Goal: Information Seeking & Learning: Find specific page/section

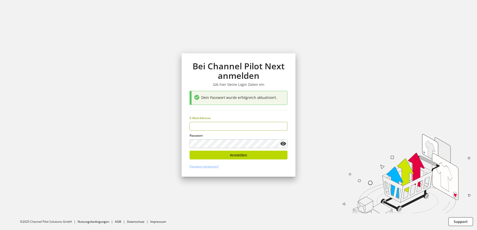
click at [225, 127] on input "email" at bounding box center [238, 126] width 98 height 9
type input "**********"
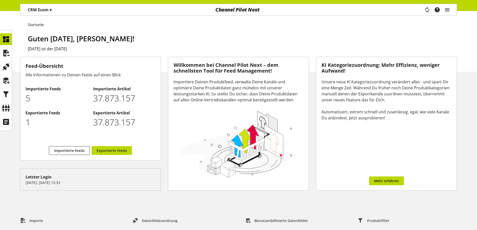
click at [55, 14] on div "CRM Ecom ▾" at bounding box center [40, 9] width 36 height 9
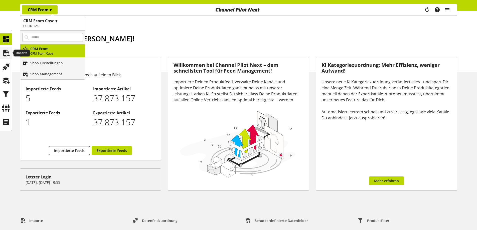
click at [8, 55] on icon at bounding box center [6, 53] width 8 height 10
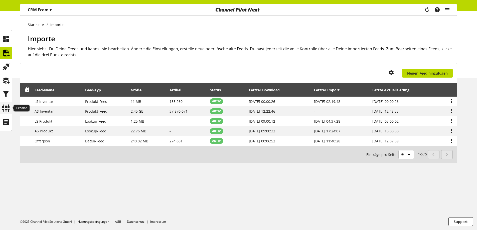
click at [2, 108] on icon at bounding box center [6, 108] width 8 height 10
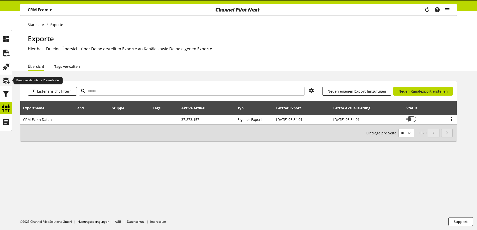
click at [4, 82] on icon at bounding box center [6, 81] width 8 height 10
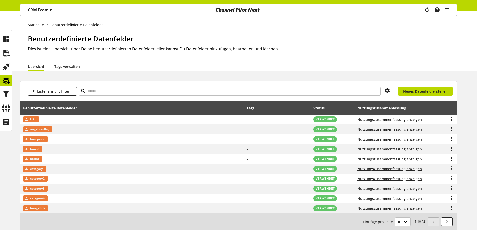
click at [126, 96] on div "Listenansicht filtern Du bist nicht berechtigt, ein Datenfeld zu erstellen. Neu…" at bounding box center [238, 91] width 436 height 20
click at [126, 95] on input "text" at bounding box center [230, 91] width 302 height 9
type input "****"
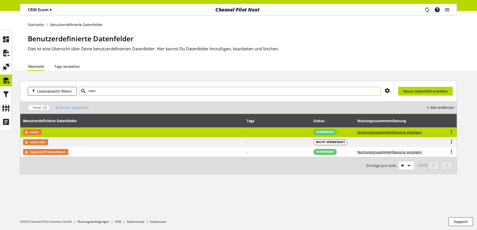
click at [47, 133] on td "name" at bounding box center [132, 132] width 224 height 10
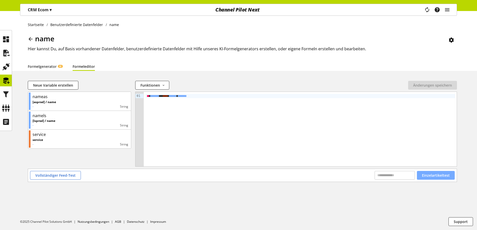
click at [425, 174] on span "Einzelartikeltest" at bounding box center [436, 175] width 28 height 5
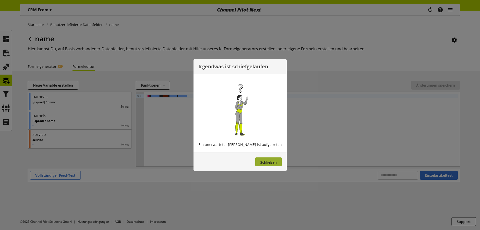
click at [262, 165] on button "Schließen" at bounding box center [268, 161] width 27 height 9
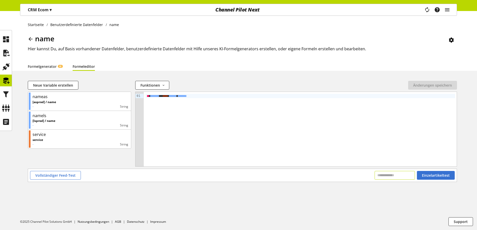
click at [397, 174] on input "text" at bounding box center [394, 175] width 40 height 9
click at [53, 179] on button "Vollständiger Feed-Test" at bounding box center [55, 175] width 51 height 9
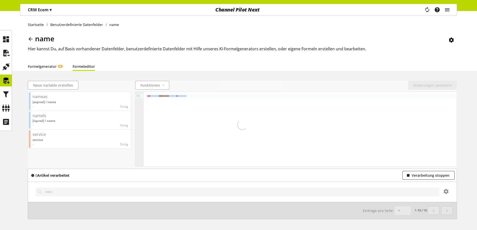
scroll to position [18, 0]
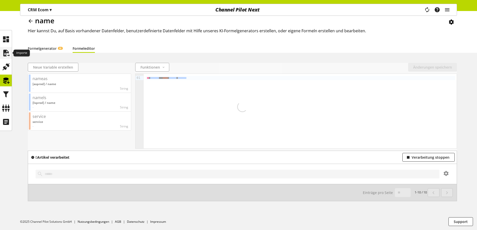
click at [11, 56] on div at bounding box center [6, 53] width 12 height 12
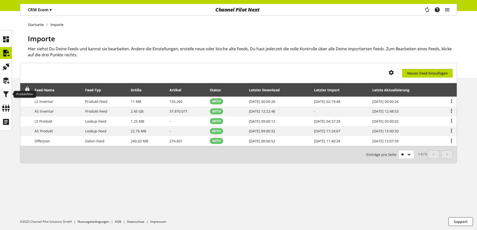
click at [7, 93] on icon at bounding box center [6, 94] width 8 height 10
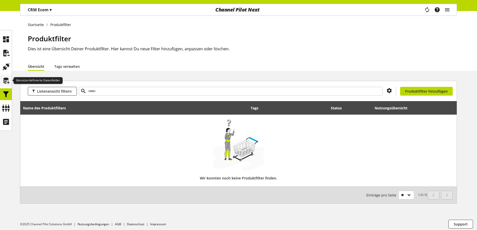
click at [8, 78] on icon at bounding box center [6, 81] width 8 height 10
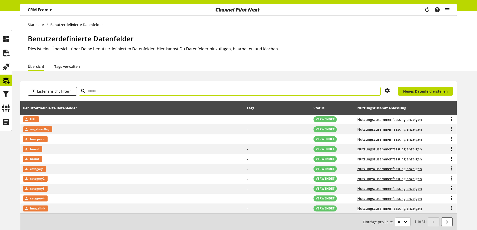
click at [116, 94] on input "text" at bounding box center [230, 91] width 302 height 9
type input "****"
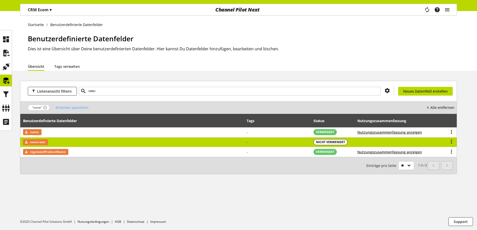
click at [81, 143] on td "name test" at bounding box center [132, 142] width 224 height 10
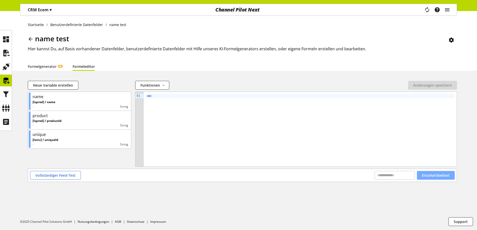
click at [440, 172] on button "Einzelartikeltest" at bounding box center [436, 175] width 38 height 9
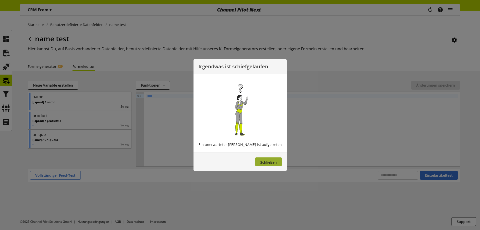
click at [256, 165] on button "Schließen" at bounding box center [268, 161] width 27 height 9
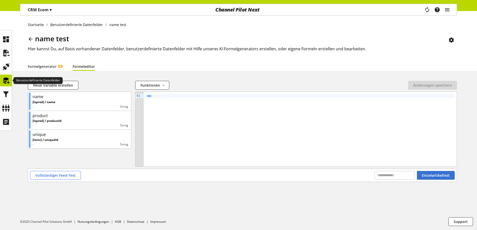
click at [7, 81] on icon at bounding box center [6, 81] width 8 height 10
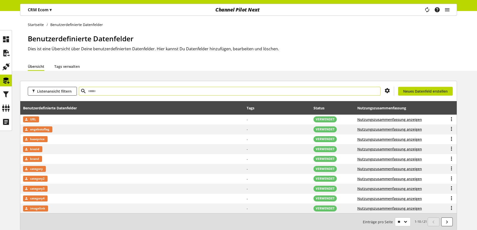
click at [116, 92] on input "text" at bounding box center [230, 91] width 302 height 9
type input "****"
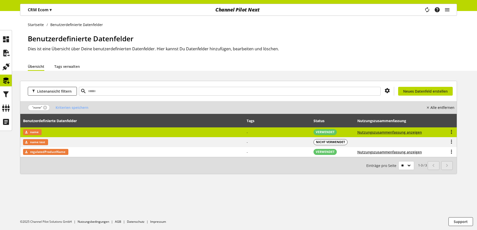
click at [97, 134] on td "name" at bounding box center [132, 132] width 224 height 10
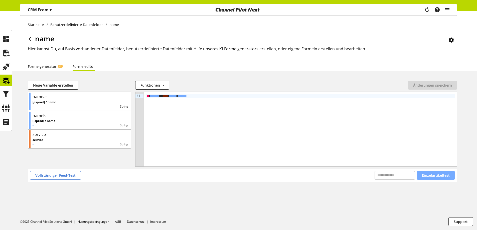
click at [439, 176] on span "Einzelartikeltest" at bounding box center [436, 175] width 28 height 5
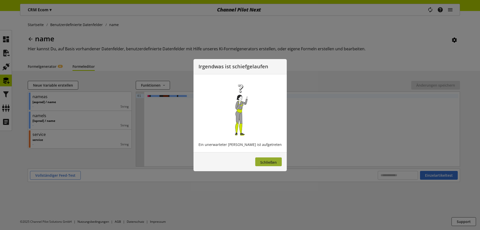
click at [260, 161] on span "Schließen" at bounding box center [268, 162] width 17 height 5
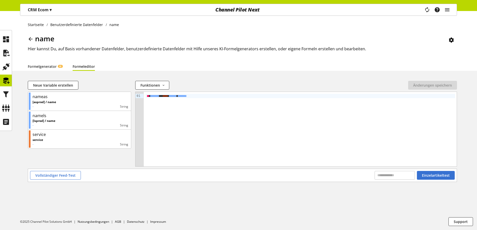
click at [48, 10] on p "CRM Ecom ▾" at bounding box center [40, 10] width 24 height 6
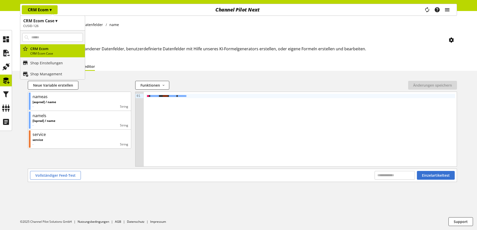
click at [446, 11] on icon "main navigation" at bounding box center [447, 9] width 6 height 9
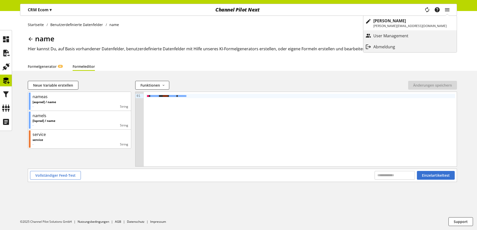
click at [45, 11] on p "CRM Ecom ▾" at bounding box center [40, 10] width 24 height 6
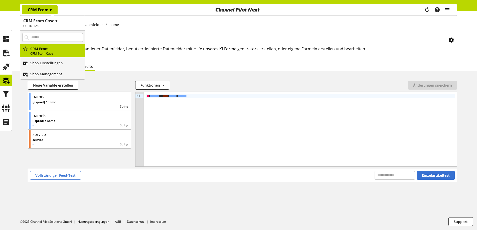
click at [46, 72] on p "Shop Management" at bounding box center [46, 73] width 32 height 5
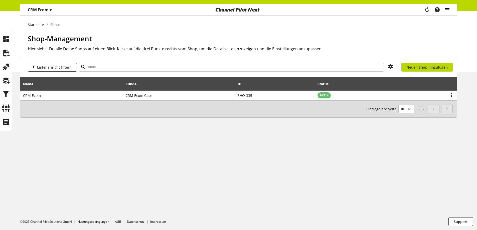
click at [444, 7] on icon "main navigation" at bounding box center [447, 9] width 6 height 9
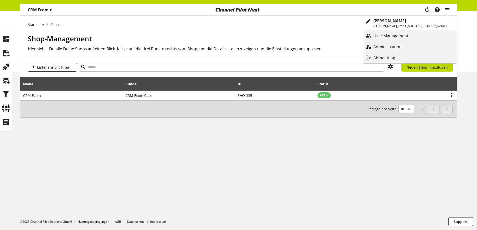
click at [412, 41] on link "Administration" at bounding box center [409, 46] width 93 height 11
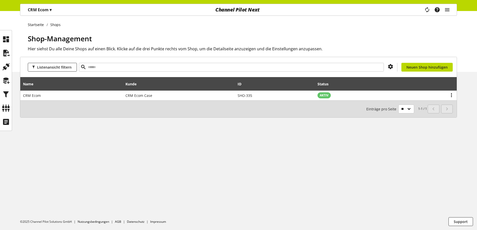
click at [453, 11] on div "Task-Manager Hilfe-Center [PERSON_NAME] [PERSON_NAME][EMAIL_ADDRESS][DOMAIN_NAM…" at bounding box center [438, 10] width 35 height 12
click at [446, 7] on icon "main navigation" at bounding box center [447, 9] width 6 height 9
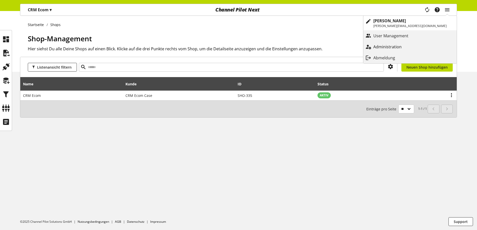
click at [411, 48] on p "Administration" at bounding box center [392, 47] width 38 height 6
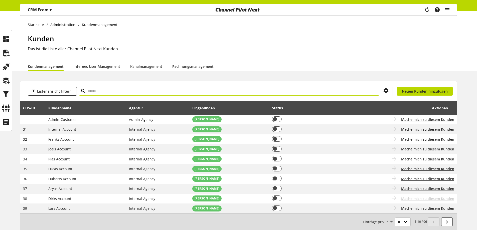
click at [110, 93] on input "text" at bounding box center [229, 91] width 300 height 9
type input "****"
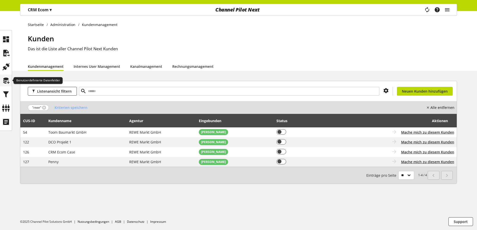
click at [6, 83] on icon at bounding box center [6, 81] width 8 height 10
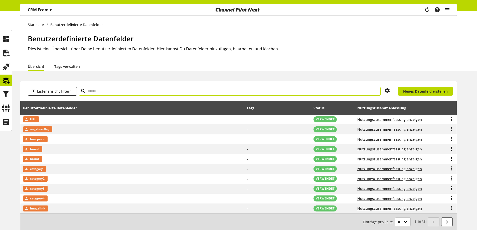
click at [111, 89] on input "text" at bounding box center [230, 91] width 302 height 9
type input "****"
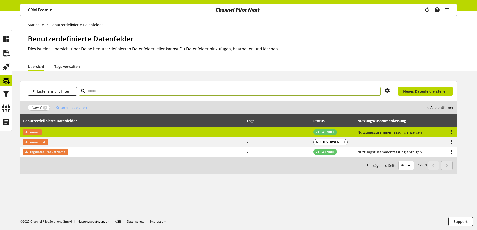
click at [73, 133] on td "name" at bounding box center [132, 132] width 224 height 10
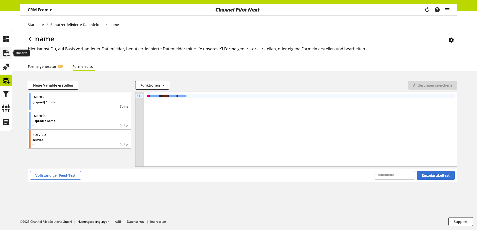
click at [5, 50] on icon at bounding box center [6, 53] width 8 height 10
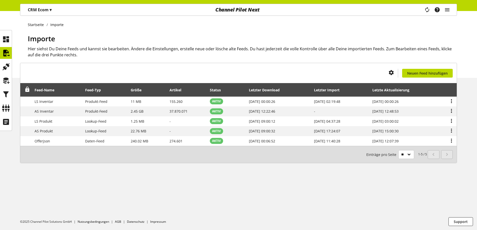
click at [45, 10] on p "CRM Ecom ▾" at bounding box center [40, 10] width 24 height 6
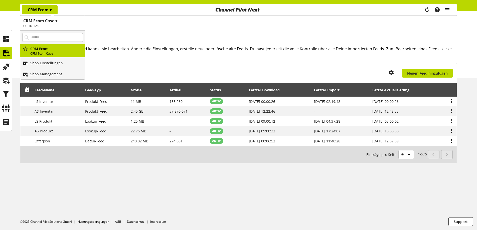
click at [47, 23] on h1 "CRM Ecom Case ▾" at bounding box center [52, 21] width 59 height 6
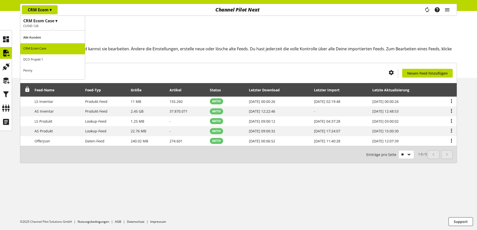
click at [53, 38] on p "Alle Kunden" at bounding box center [52, 37] width 65 height 11
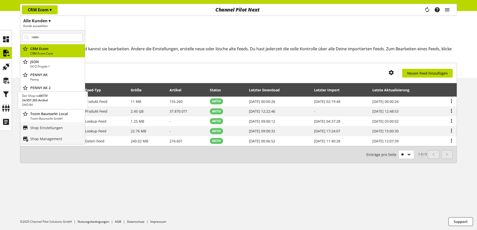
click at [54, 116] on p "Toom Baumarkt GmbH" at bounding box center [56, 118] width 53 height 5
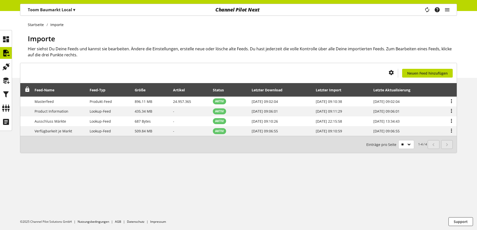
click at [58, 8] on p "Toom Baumarkt Local ▾" at bounding box center [51, 10] width 47 height 6
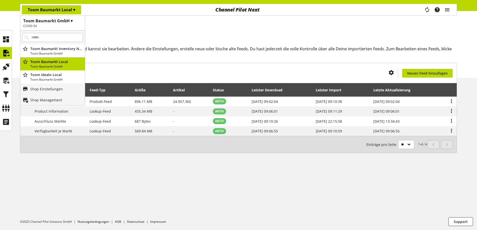
click at [55, 23] on h1 "Toom Baumarkt GmbH ▾" at bounding box center [52, 21] width 59 height 6
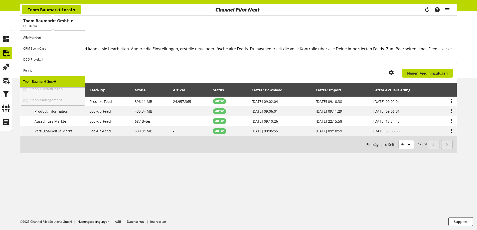
click at [54, 49] on p "CRM Ecom Case" at bounding box center [52, 48] width 65 height 11
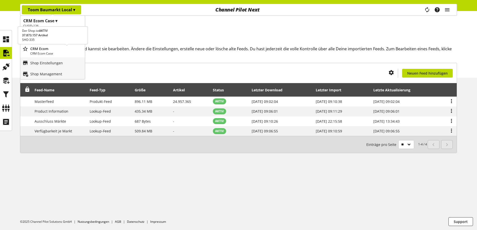
click at [54, 49] on p "CRM Ecom" at bounding box center [56, 48] width 53 height 5
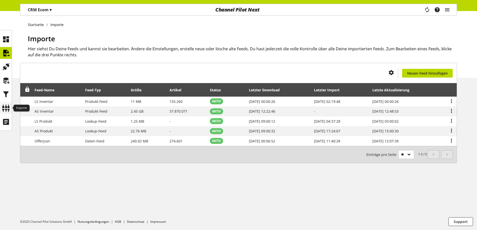
click at [5, 110] on icon at bounding box center [6, 108] width 8 height 10
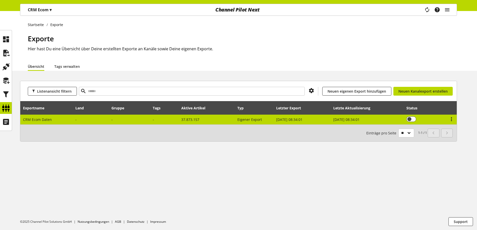
click at [38, 121] on span "CRM Ecom Daten" at bounding box center [37, 119] width 29 height 5
select select "********"
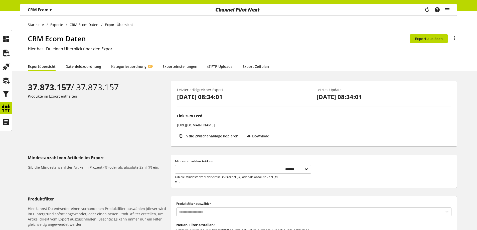
click at [96, 67] on link "Datenfeldzuordnung" at bounding box center [84, 66] width 36 height 5
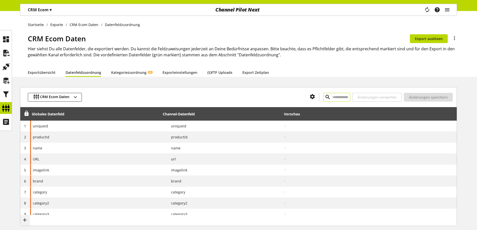
click at [323, 97] on input "text" at bounding box center [336, 97] width 27 height 9
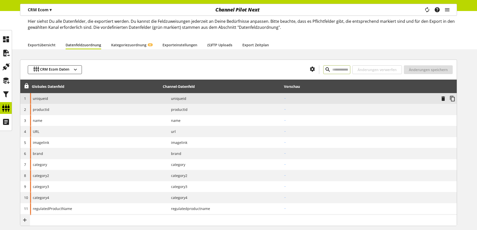
scroll to position [3, 0]
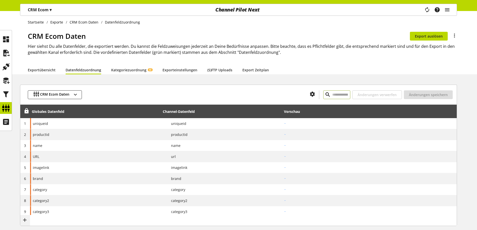
click at [323, 97] on input "text" at bounding box center [336, 94] width 27 height 9
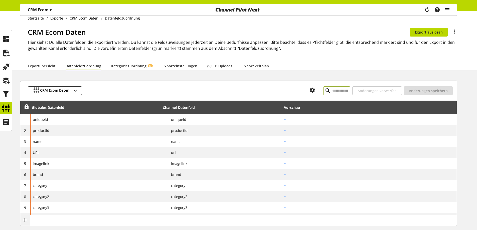
scroll to position [0, 0]
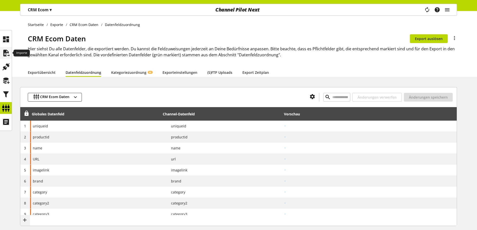
click at [1, 53] on div at bounding box center [6, 53] width 12 height 12
